Goal: Check status: Check status

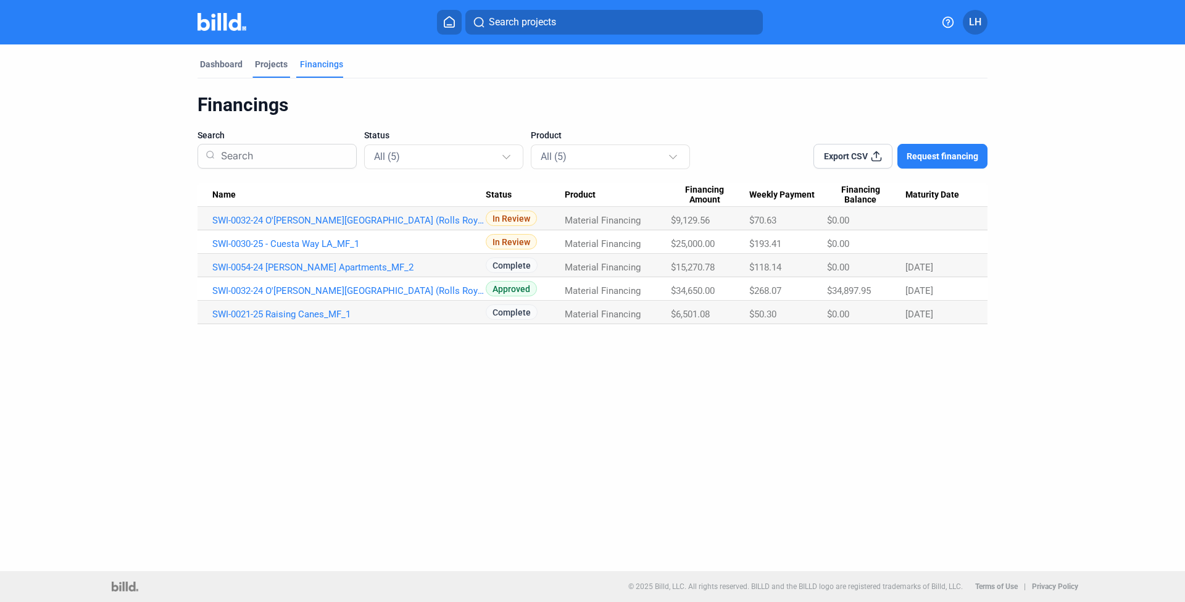
click at [273, 65] on div "Projects" at bounding box center [271, 64] width 33 height 12
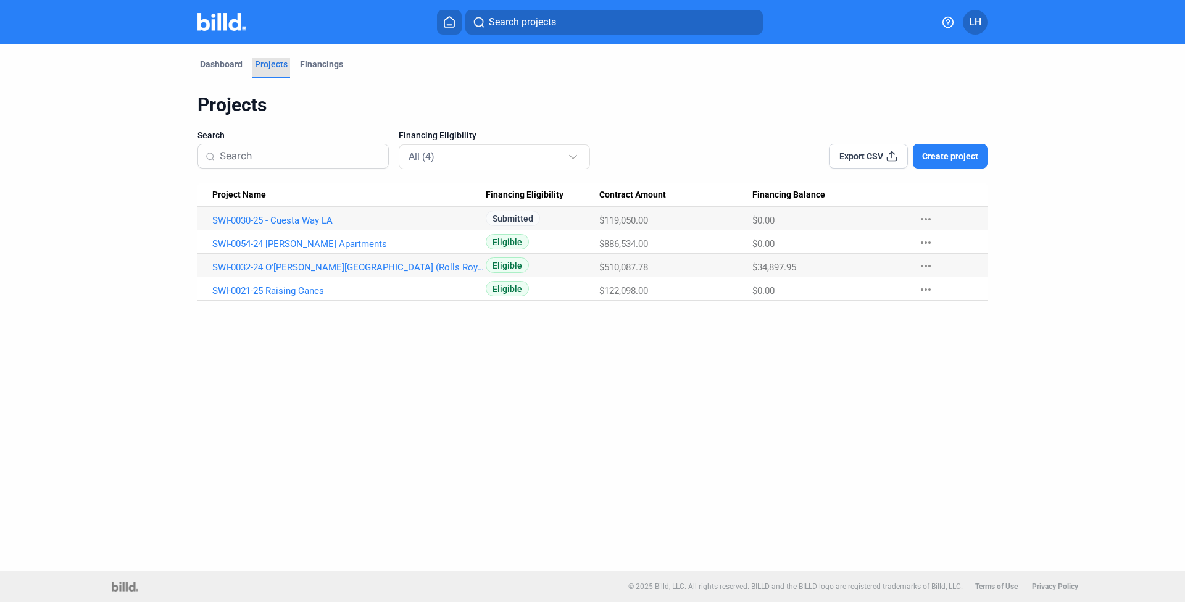
click at [273, 65] on div "Projects" at bounding box center [271, 64] width 33 height 12
click at [223, 67] on div "Dashboard" at bounding box center [221, 64] width 43 height 12
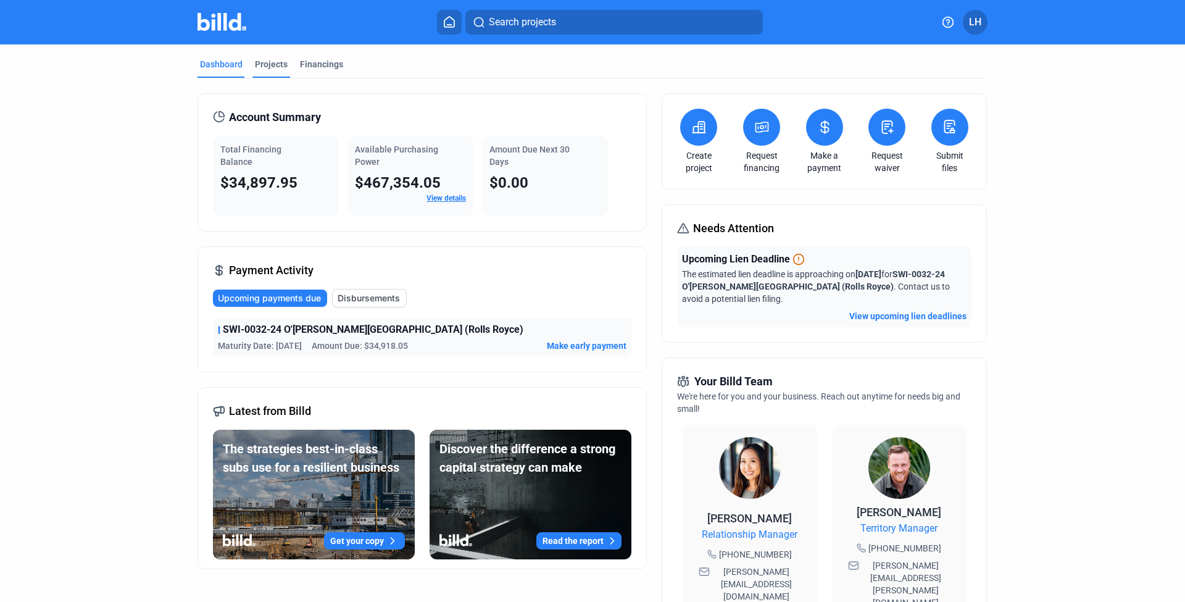
click at [269, 67] on div "Projects" at bounding box center [271, 64] width 33 height 12
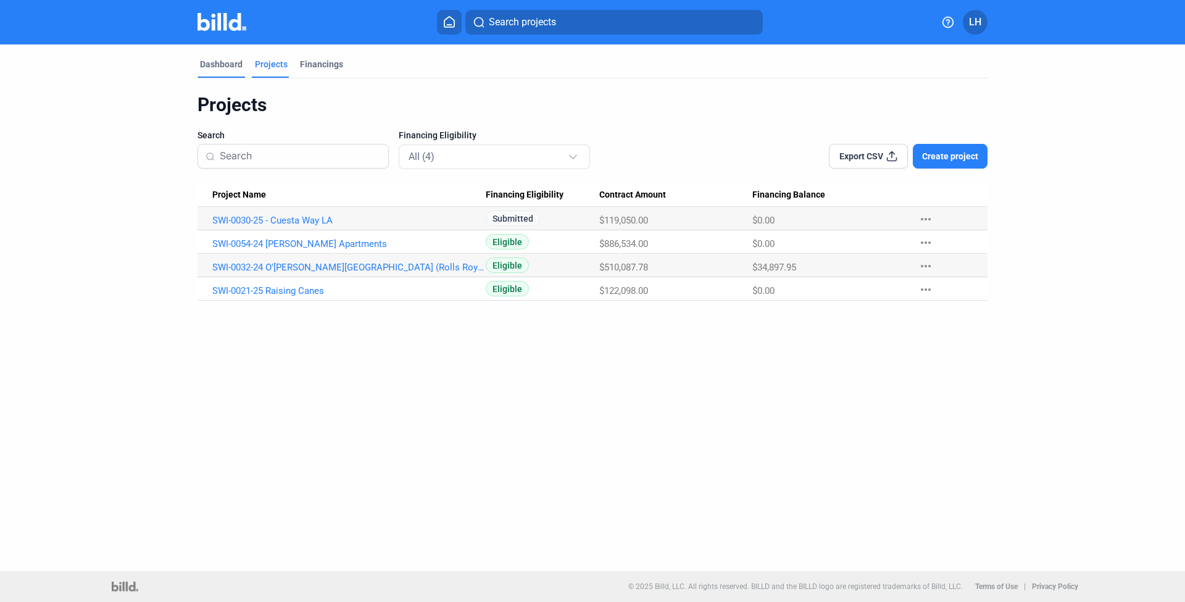
click at [226, 63] on div "Dashboard" at bounding box center [221, 64] width 43 height 12
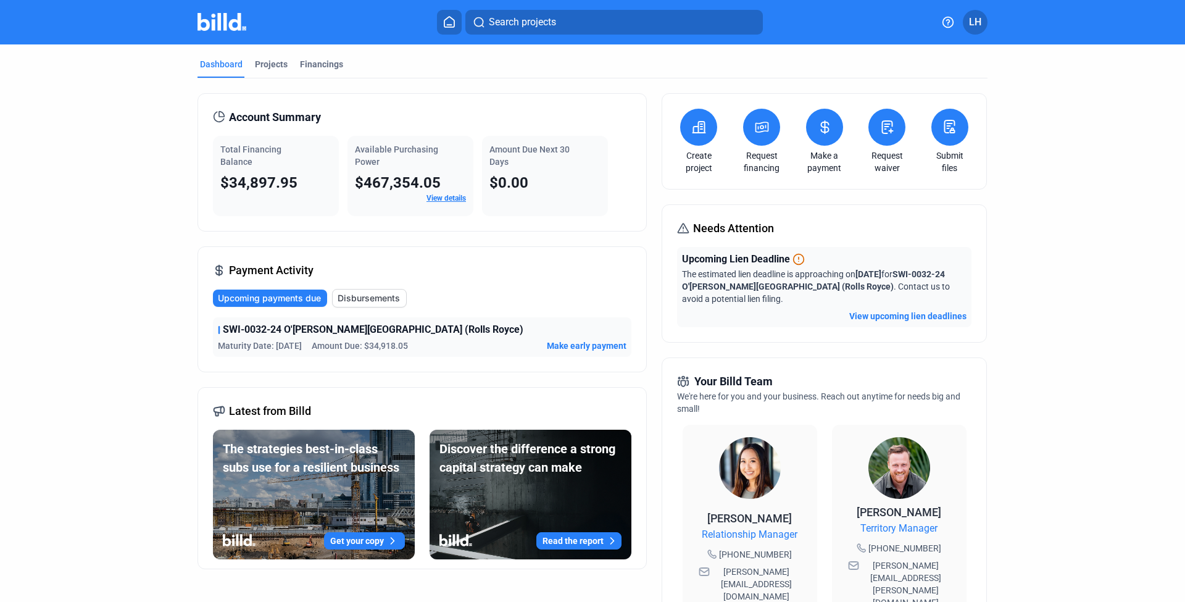
click at [750, 133] on button at bounding box center [761, 127] width 37 height 37
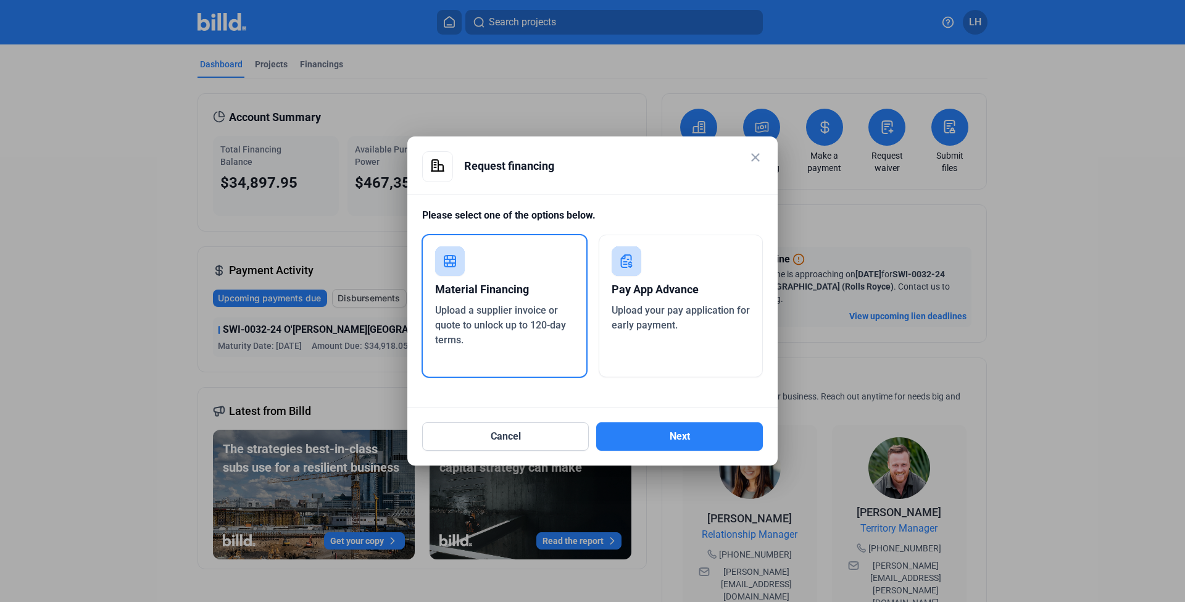
click at [760, 155] on mat-icon "close" at bounding box center [755, 157] width 15 height 15
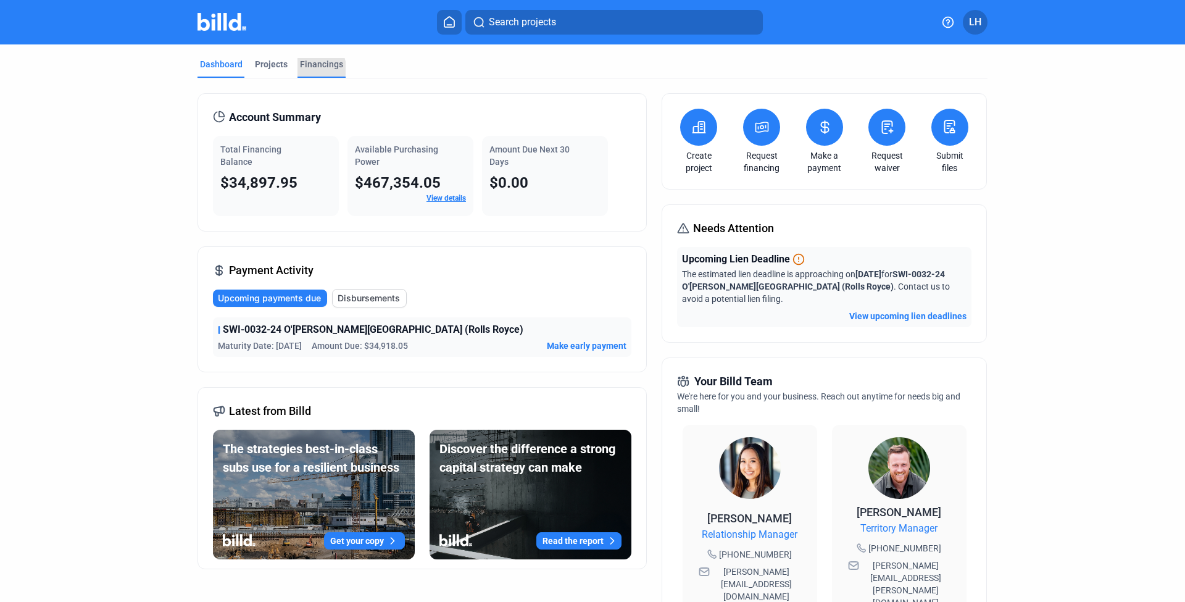
click at [304, 68] on div "Financings" at bounding box center [321, 64] width 43 height 12
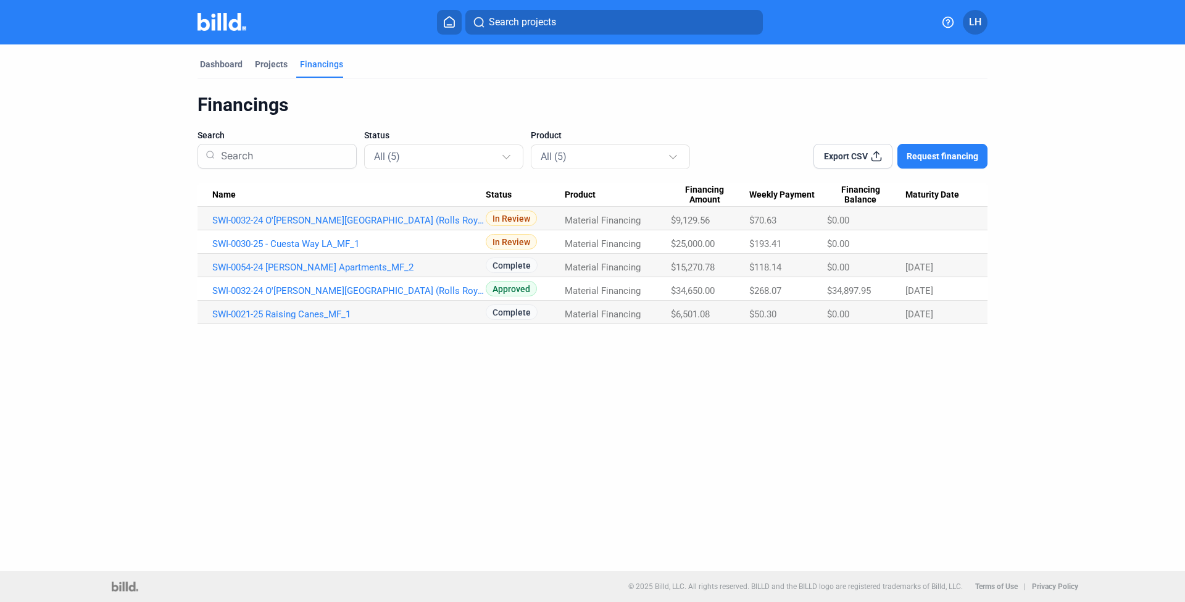
click at [134, 270] on dashboard "Dashboard Projects Financings Financings Search Status All (5) Product All (5) …" at bounding box center [592, 184] width 1066 height 280
click at [365, 335] on div "Dashboard Projects Financings Financings Search Status All (5) Product All (5) …" at bounding box center [592, 307] width 1185 height 526
click at [330, 317] on link "SWI-0021-25 Raising Canes_MF_1" at bounding box center [348, 314] width 273 height 11
click at [303, 312] on link "SWI-0021-25 Raising Canes_MF_1" at bounding box center [348, 314] width 273 height 11
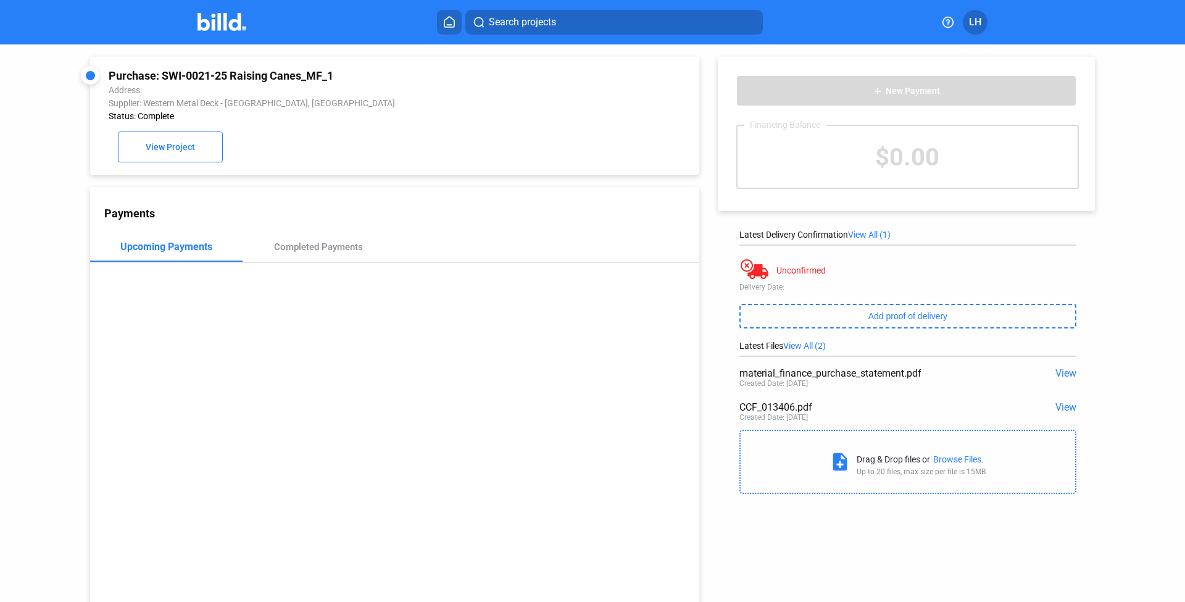
click at [101, 294] on div "Payments Upcoming Payments Completed Payments" at bounding box center [394, 401] width 609 height 429
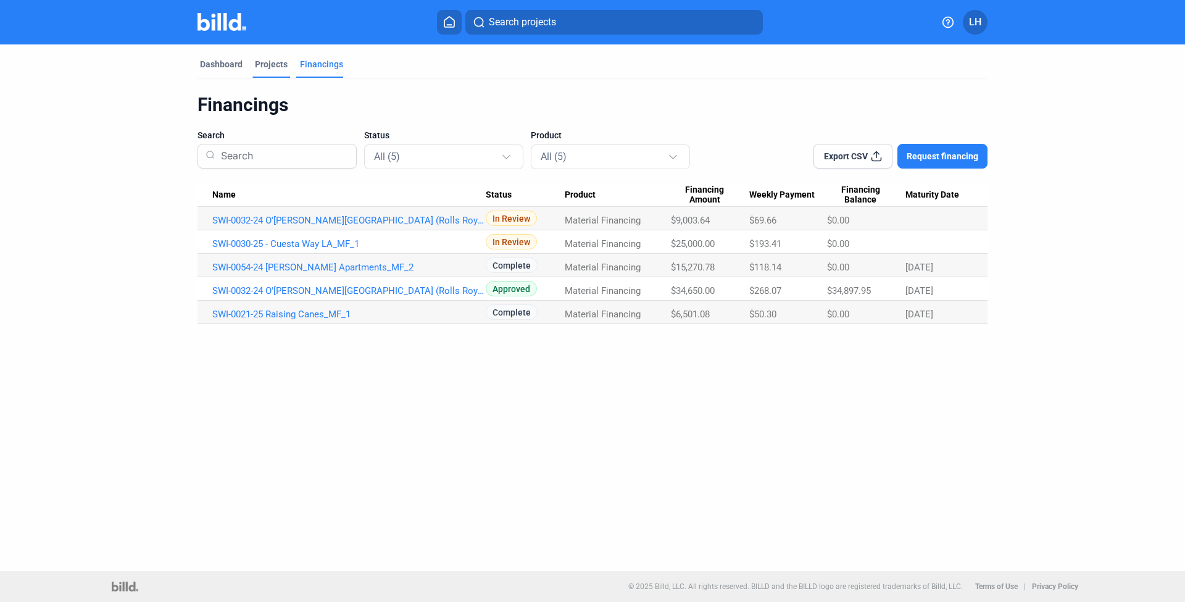
click at [259, 63] on div "Projects" at bounding box center [271, 64] width 33 height 12
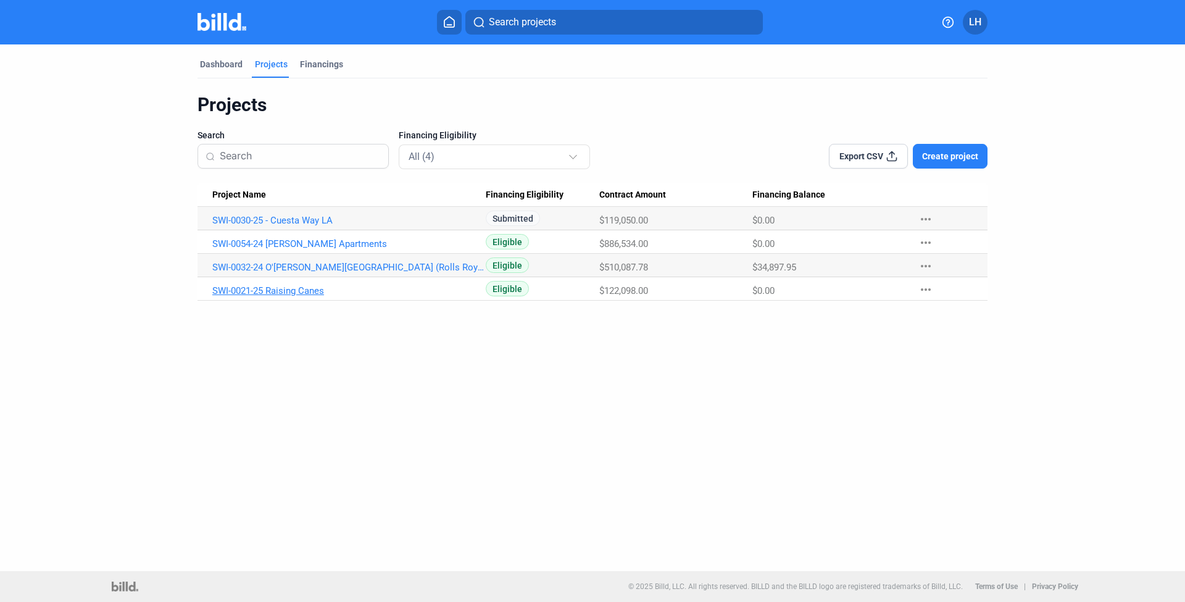
click at [269, 288] on link "SWI-0021-25 Raising Canes" at bounding box center [348, 290] width 273 height 11
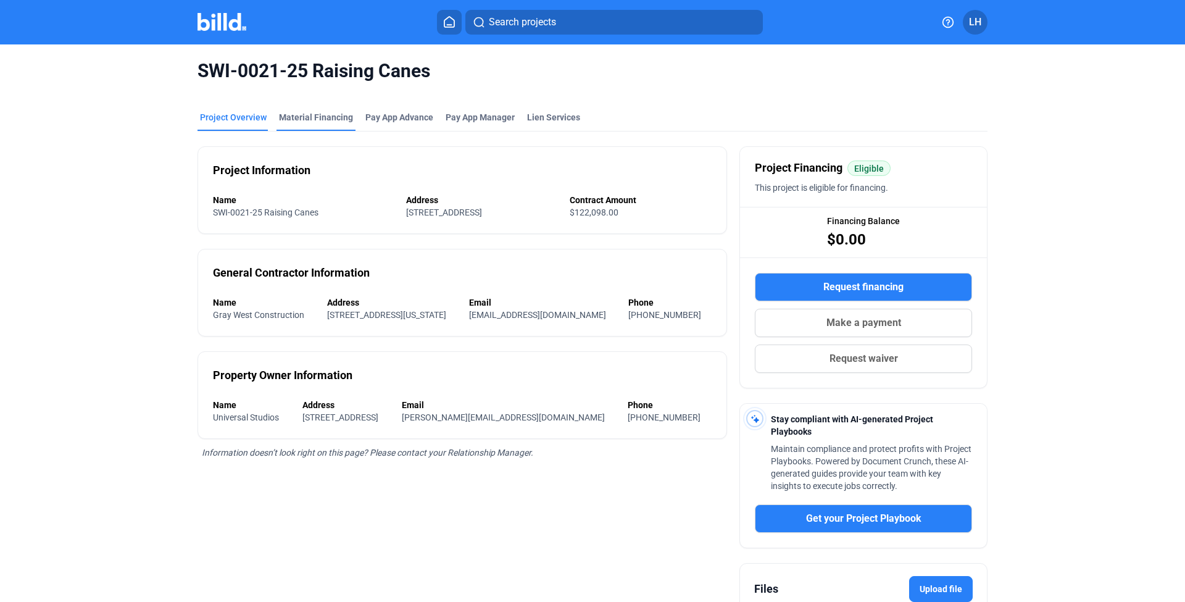
click at [306, 119] on div "Material Financing" at bounding box center [316, 117] width 74 height 12
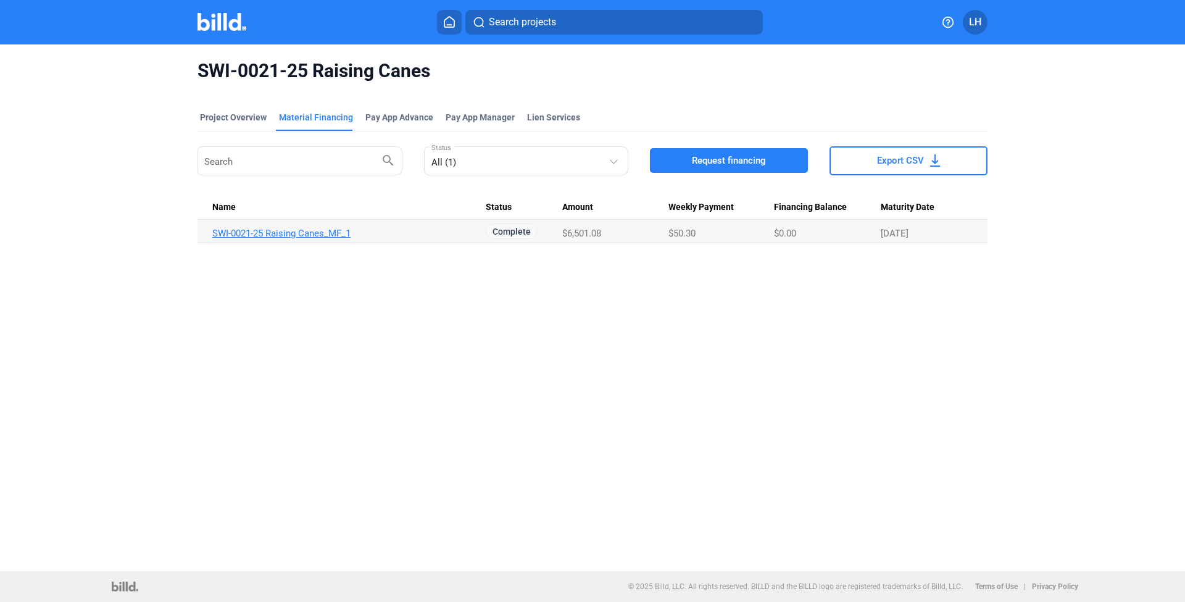
click at [331, 236] on link "SWI-0021-25 Raising Canes_MF_1" at bounding box center [348, 233] width 273 height 11
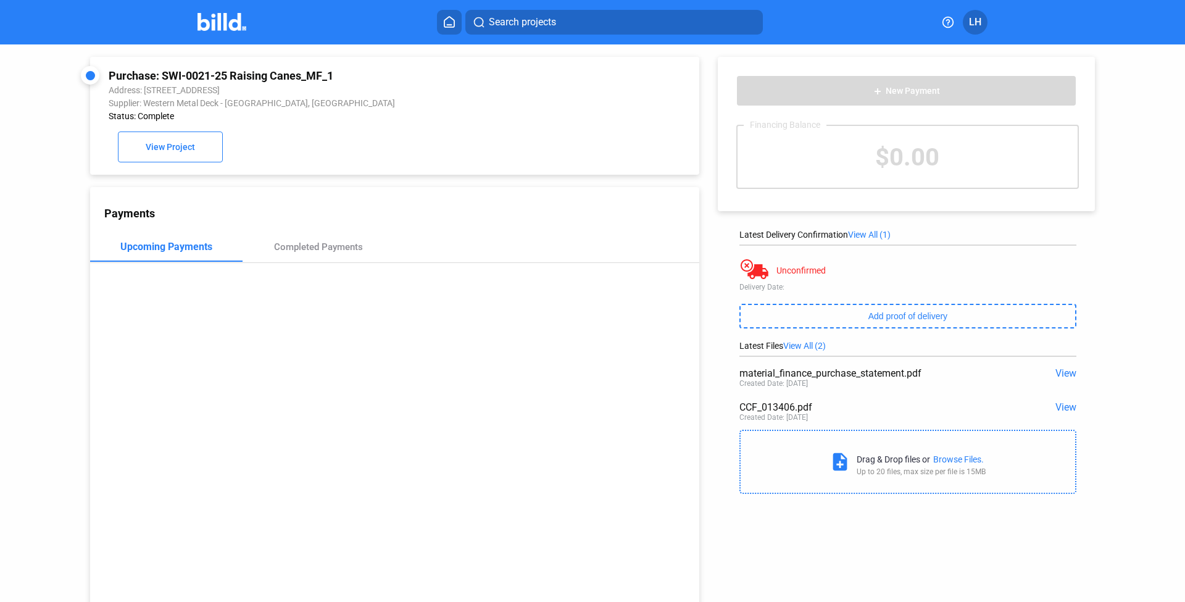
click at [225, 20] on img at bounding box center [221, 22] width 49 height 18
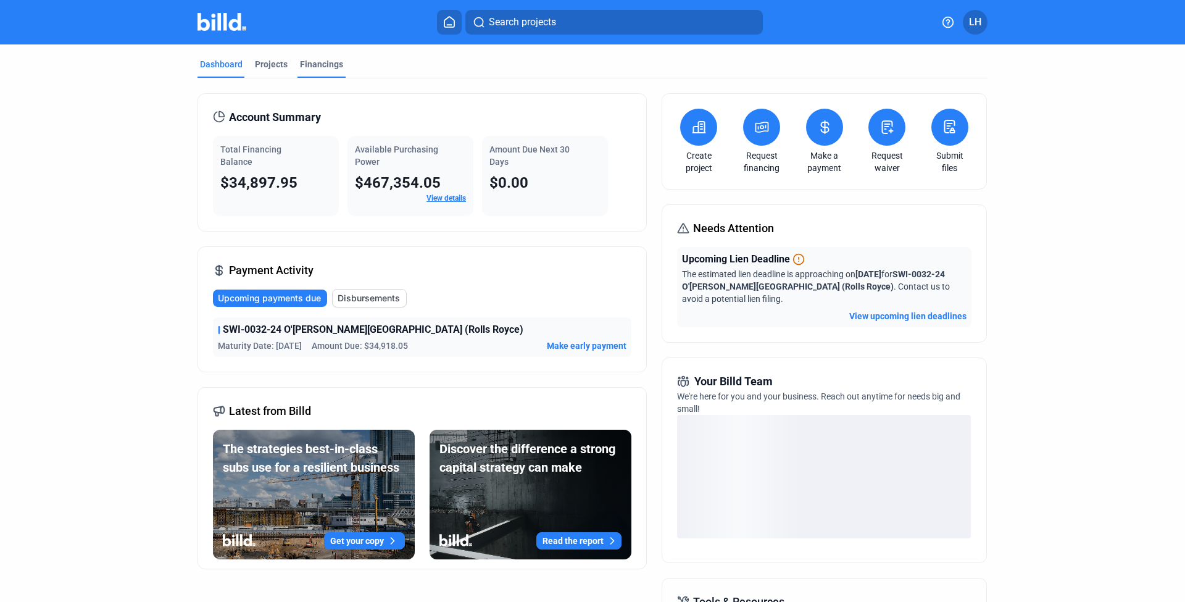
click at [308, 64] on div "Financings" at bounding box center [321, 64] width 43 height 12
